Goal: Use online tool/utility: Utilize a website feature to perform a specific function

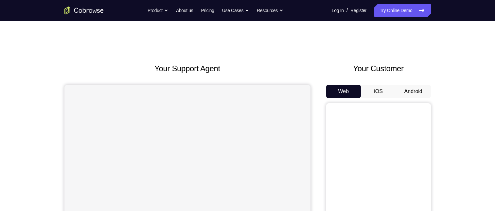
click at [412, 90] on button "Android" at bounding box center [413, 91] width 35 height 13
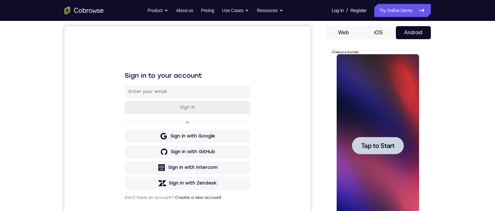
scroll to position [65, 0]
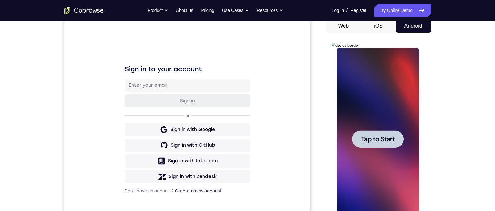
click at [365, 136] on span "Tap to Start" at bounding box center [377, 139] width 33 height 7
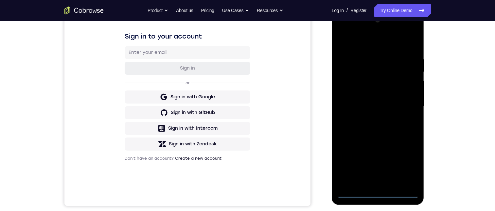
scroll to position [131, 0]
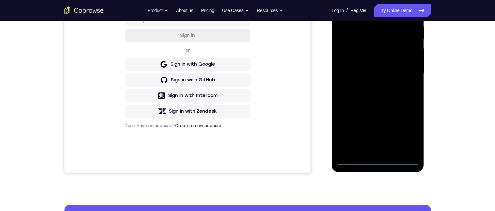
click at [377, 159] on div at bounding box center [378, 73] width 82 height 183
click at [378, 158] on div at bounding box center [378, 73] width 82 height 183
click at [375, 157] on div at bounding box center [378, 73] width 82 height 183
click at [379, 159] on div at bounding box center [378, 73] width 82 height 183
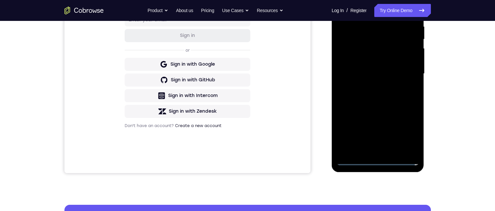
click at [379, 159] on div at bounding box center [378, 73] width 82 height 183
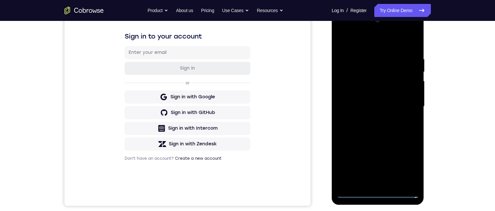
click at [379, 191] on div at bounding box center [378, 106] width 82 height 183
click at [409, 165] on div at bounding box center [378, 106] width 82 height 183
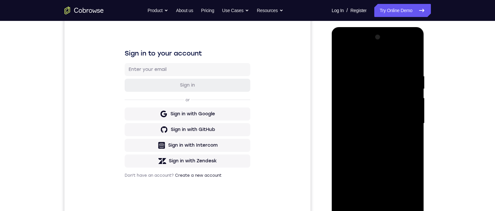
click at [364, 59] on div at bounding box center [378, 123] width 82 height 183
click at [406, 120] on div at bounding box center [378, 123] width 82 height 183
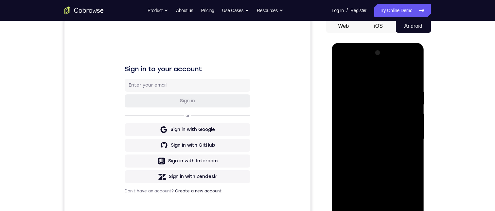
click at [369, 150] on div at bounding box center [378, 139] width 82 height 183
click at [370, 135] on div at bounding box center [378, 139] width 82 height 183
click at [352, 124] on div at bounding box center [378, 139] width 82 height 183
click at [381, 136] on div at bounding box center [378, 139] width 82 height 183
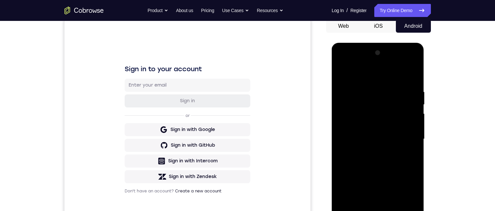
click at [379, 138] on div at bounding box center [378, 139] width 82 height 183
click at [377, 175] on div at bounding box center [378, 139] width 82 height 183
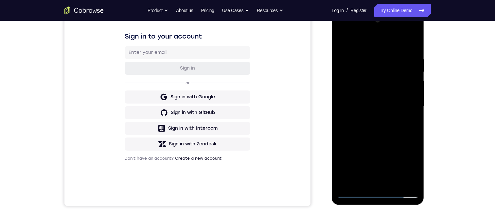
click at [376, 131] on div at bounding box center [378, 106] width 82 height 183
click at [412, 118] on div at bounding box center [378, 106] width 82 height 183
click at [413, 121] on div at bounding box center [378, 106] width 82 height 183
click at [411, 120] on div at bounding box center [378, 106] width 82 height 183
click at [416, 117] on div at bounding box center [378, 106] width 82 height 183
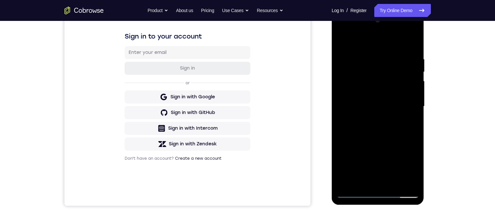
click at [367, 57] on div at bounding box center [378, 106] width 82 height 183
click at [414, 110] on div at bounding box center [378, 106] width 82 height 183
click at [415, 110] on div at bounding box center [378, 106] width 82 height 183
click at [414, 107] on div at bounding box center [378, 106] width 82 height 183
click at [411, 104] on div at bounding box center [378, 106] width 82 height 183
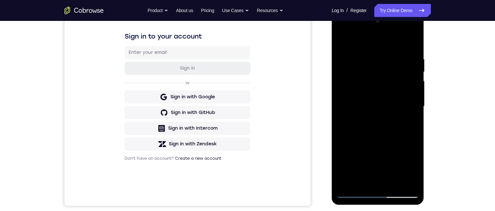
click at [413, 102] on div at bounding box center [378, 106] width 82 height 183
click at [413, 101] on div at bounding box center [378, 106] width 82 height 183
click at [412, 98] on div at bounding box center [378, 106] width 82 height 183
click at [411, 43] on div at bounding box center [378, 106] width 82 height 183
click at [395, 180] on div at bounding box center [378, 106] width 82 height 183
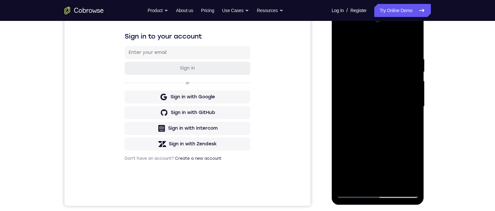
click at [376, 137] on div at bounding box center [378, 106] width 82 height 183
click at [391, 116] on div at bounding box center [378, 106] width 82 height 183
click at [379, 101] on div at bounding box center [378, 106] width 82 height 183
click at [410, 122] on div at bounding box center [378, 106] width 82 height 183
drag, startPoint x: 411, startPoint y: 123, endPoint x: 759, endPoint y: 122, distance: 348.8
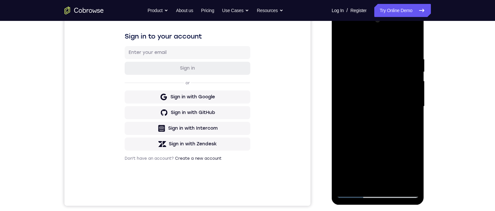
click at [411, 122] on div at bounding box center [378, 106] width 82 height 183
click at [342, 40] on div at bounding box center [378, 106] width 82 height 183
click at [343, 40] on div at bounding box center [378, 106] width 82 height 183
drag, startPoint x: 363, startPoint y: 85, endPoint x: 576, endPoint y: 51, distance: 216.0
click at [363, 85] on div at bounding box center [378, 106] width 82 height 183
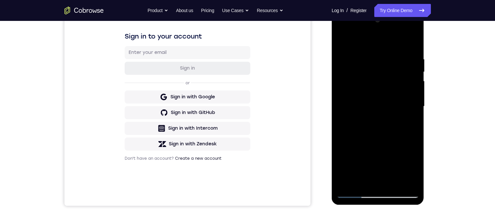
click at [361, 107] on div at bounding box center [378, 106] width 82 height 183
click at [339, 38] on div at bounding box center [378, 106] width 82 height 183
click at [362, 102] on div at bounding box center [378, 106] width 82 height 183
click at [408, 119] on div at bounding box center [378, 106] width 82 height 183
click at [408, 120] on div at bounding box center [378, 106] width 82 height 183
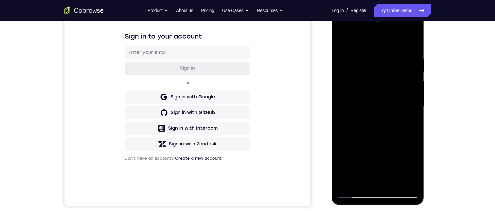
click at [344, 41] on div at bounding box center [378, 106] width 82 height 183
click at [343, 38] on div at bounding box center [378, 106] width 82 height 183
click at [413, 34] on div at bounding box center [378, 106] width 82 height 183
click at [413, 38] on div at bounding box center [378, 106] width 82 height 183
click at [343, 39] on div at bounding box center [378, 106] width 82 height 183
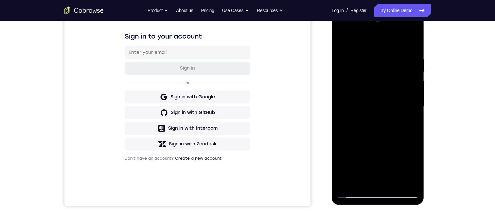
click at [370, 56] on div at bounding box center [378, 106] width 82 height 183
click at [410, 98] on div at bounding box center [378, 106] width 82 height 183
click at [411, 97] on div at bounding box center [378, 106] width 82 height 183
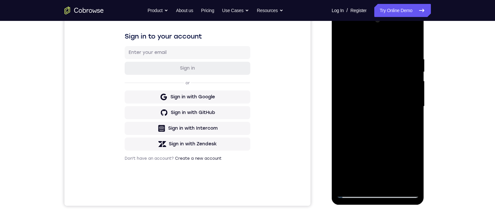
click at [411, 97] on div at bounding box center [378, 106] width 82 height 183
click at [411, 87] on div at bounding box center [378, 106] width 82 height 183
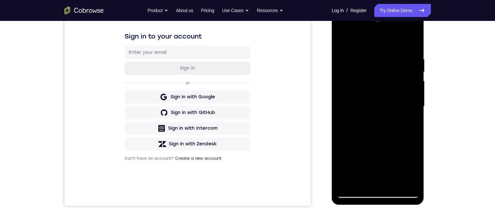
click at [414, 79] on div at bounding box center [378, 106] width 82 height 183
click at [414, 81] on div at bounding box center [378, 106] width 82 height 183
click at [412, 82] on div at bounding box center [378, 106] width 82 height 183
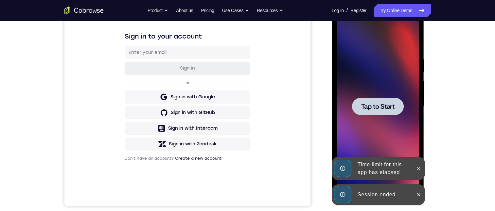
drag, startPoint x: 757, startPoint y: 169, endPoint x: 424, endPoint y: 164, distance: 332.8
click at [420, 175] on div "Time limit for this app has elapsed" at bounding box center [378, 169] width 93 height 24
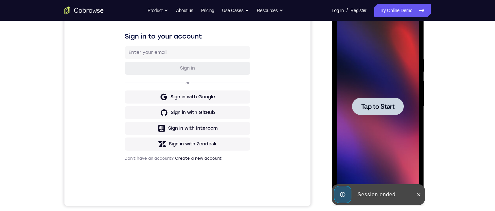
drag, startPoint x: 429, startPoint y: 136, endPoint x: 447, endPoint y: 11, distance: 126.6
click at [435, 121] on div "Your Support Agent Your Customer Web iOS Android Next Steps We’d be happy to gi…" at bounding box center [247, 139] width 419 height 432
